Goal: Task Accomplishment & Management: Use online tool/utility

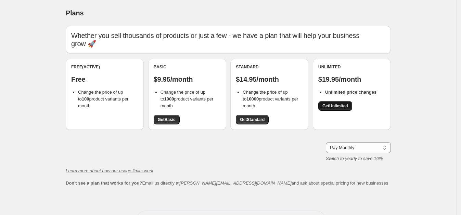
click at [338, 105] on span "Get Unlimited" at bounding box center [336, 105] width 26 height 5
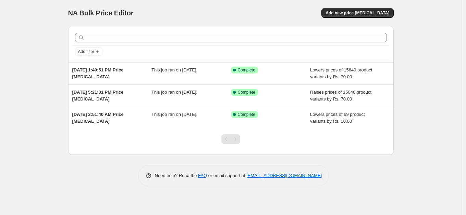
click at [251, 3] on div "NA Bulk Price Editor. This page is ready NA Bulk Price Editor Add new price [ME…" at bounding box center [230, 13] width 325 height 26
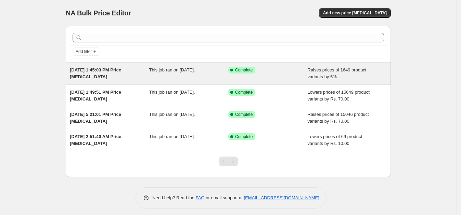
click at [179, 71] on span "This job ran on 1 October 2025." at bounding box center [172, 69] width 46 height 5
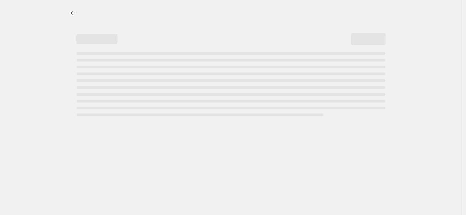
select select "percentage"
select select "collection"
select select "percentage"
select select "collection"
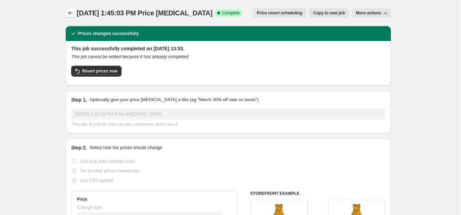
click at [72, 13] on icon "Price change jobs" at bounding box center [70, 13] width 7 height 7
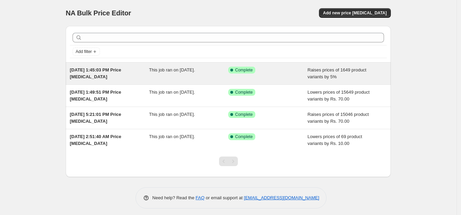
click at [171, 77] on div "This job ran on [DATE]." at bounding box center [188, 74] width 79 height 14
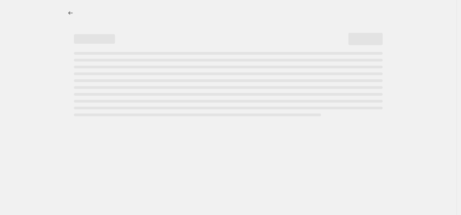
select select "percentage"
select select "collection"
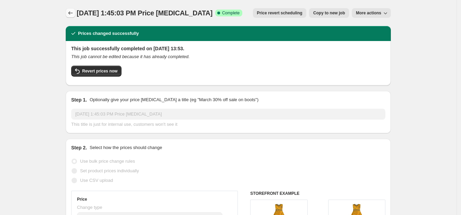
click at [71, 14] on icon "Price change jobs" at bounding box center [70, 13] width 7 height 7
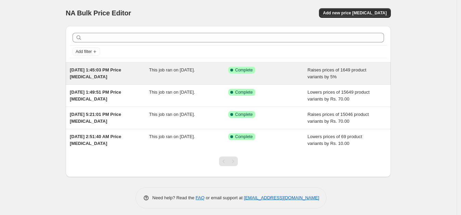
click at [121, 75] on div "[DATE] 1:45:03 PM Price [MEDICAL_DATA]" at bounding box center [109, 74] width 79 height 14
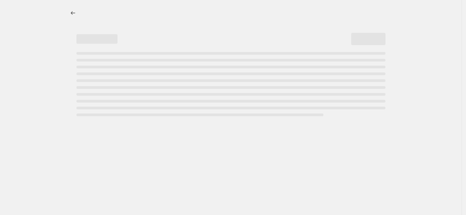
select select "percentage"
select select "collection"
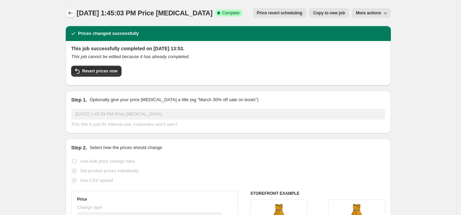
click at [72, 13] on icon "Price change jobs" at bounding box center [70, 13] width 7 height 7
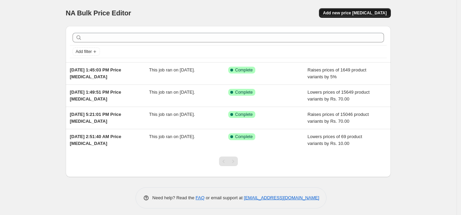
click at [367, 13] on span "Add new price [MEDICAL_DATA]" at bounding box center [355, 12] width 64 height 5
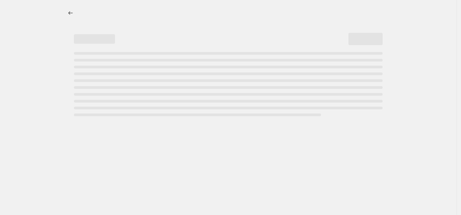
select select "percentage"
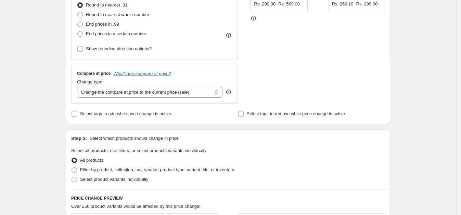
scroll to position [191, 0]
click at [199, 92] on select "Change the compare at price to the current price (sale) Change the compare at p…" at bounding box center [150, 91] width 146 height 11
click at [79, 86] on select "Change the compare at price to the current price (sale) Change the compare at p…" at bounding box center [150, 91] width 146 height 11
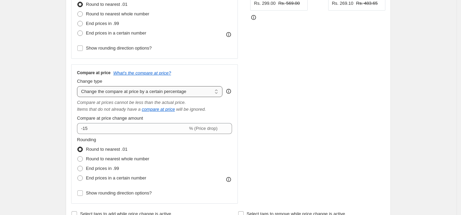
click at [191, 94] on select "Change the compare at price to the current price (sale) Change the compare at p…" at bounding box center [150, 91] width 146 height 11
select select "bp"
click at [79, 86] on select "Change the compare at price to the current price (sale) Change the compare at p…" at bounding box center [150, 91] width 146 height 11
type input "12.00"
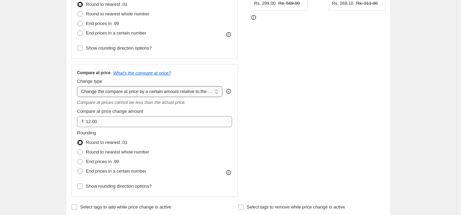
click at [182, 94] on select "Change the compare at price to the current price (sale) Change the compare at p…" at bounding box center [150, 91] width 146 height 11
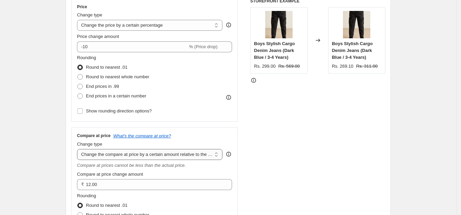
scroll to position [127, 0]
click at [214, 154] on select "Change the compare at price to the current price (sale) Change the compare at p…" at bounding box center [150, 155] width 146 height 11
select select "to"
click at [79, 150] on select "Change the compare at price to the current price (sale) Change the compare at p…" at bounding box center [150, 155] width 146 height 11
type input "80.00"
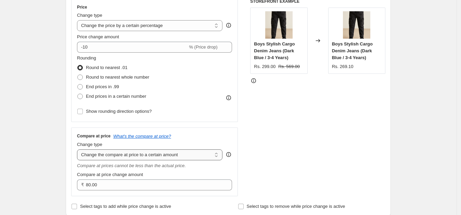
click at [206, 156] on select "Change the compare at price to the current price (sale) Change the compare at p…" at bounding box center [150, 155] width 146 height 11
select select "ep"
click at [79, 150] on select "Change the compare at price to the current price (sale) Change the compare at p…" at bounding box center [150, 155] width 146 height 11
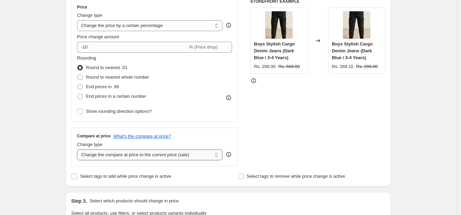
click at [206, 157] on select "Change the compare at price to the current price (sale) Change the compare at p…" at bounding box center [150, 155] width 146 height 11
click at [313, 101] on div "STOREFRONT EXAMPLE Boys Stylish Cargo Denim Jeans (Dark Blue / 3-4 Years) Rs. 2…" at bounding box center [317, 83] width 135 height 168
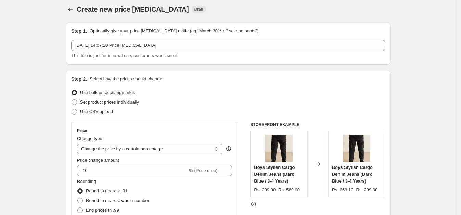
scroll to position [0, 0]
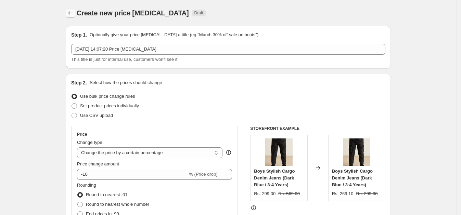
click at [74, 10] on icon "Price change jobs" at bounding box center [70, 13] width 7 height 7
